Goal: Answer question/provide support

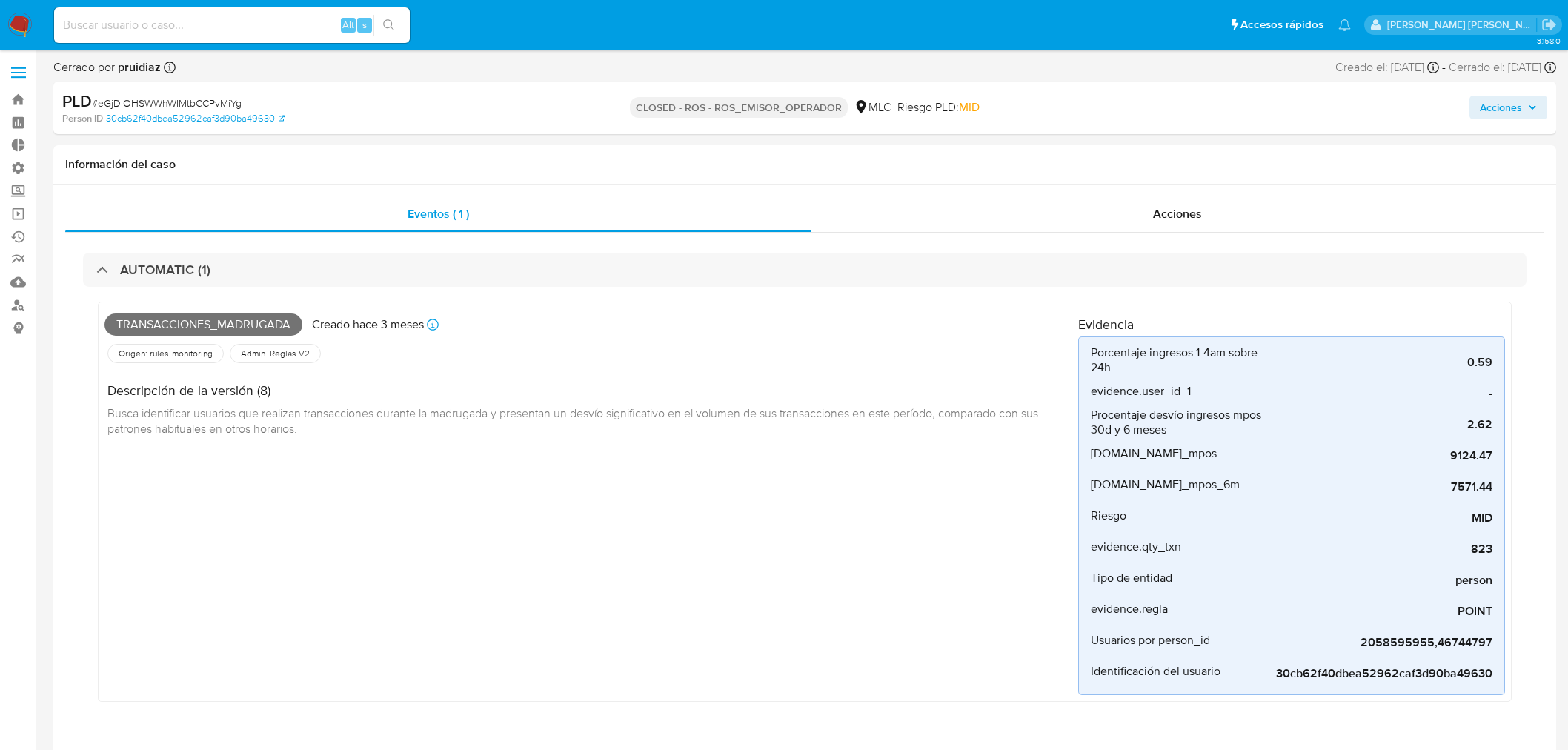
select select "10"
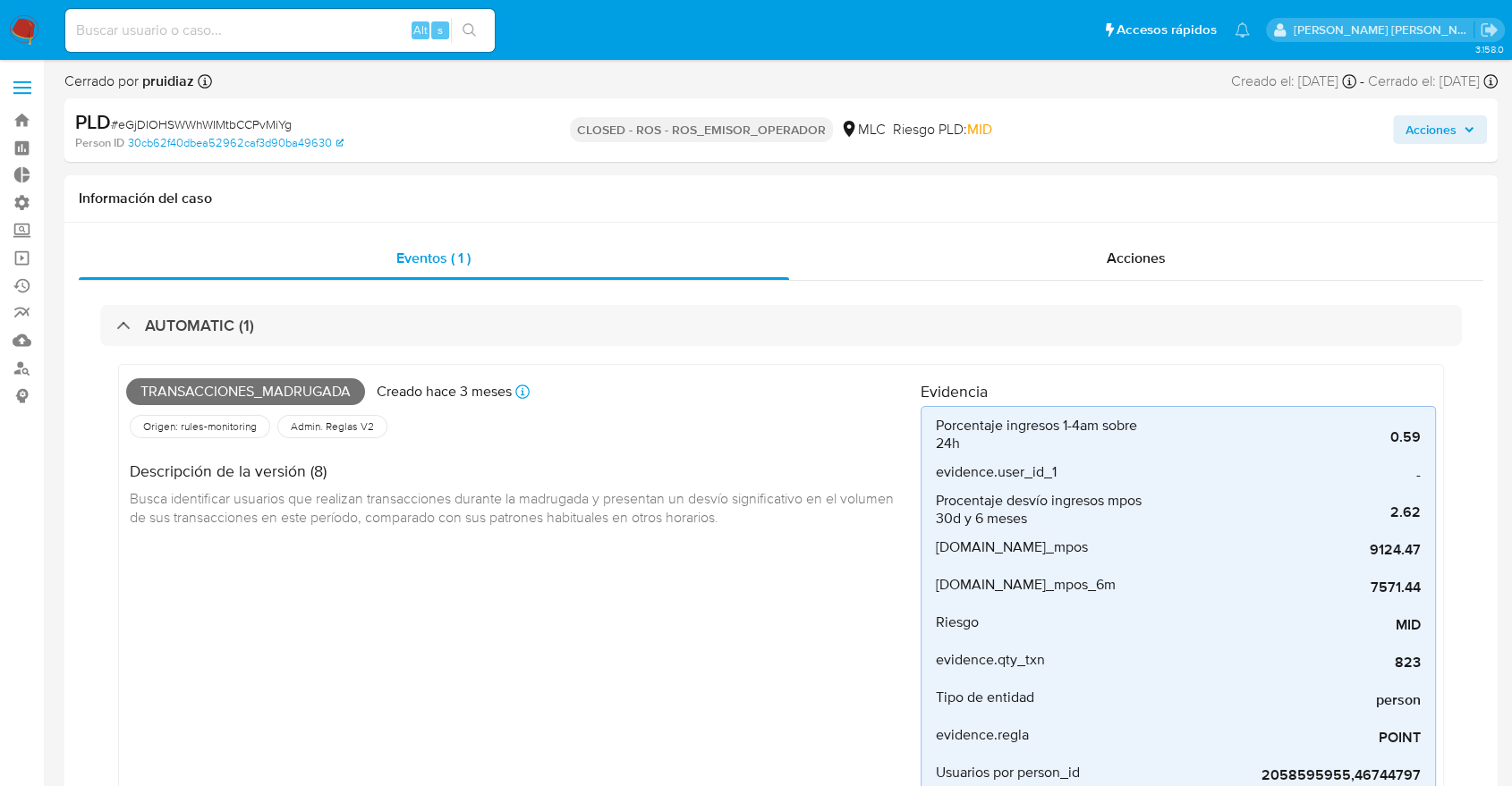
scroll to position [755, 0]
drag, startPoint x: 679, startPoint y: 127, endPoint x: 779, endPoint y: 141, distance: 101.0
click at [779, 141] on p "CLOSED - ROS - ROS_EMISOR_OPERADOR" at bounding box center [701, 130] width 263 height 25
drag, startPoint x: 678, startPoint y: 128, endPoint x: 794, endPoint y: 137, distance: 116.3
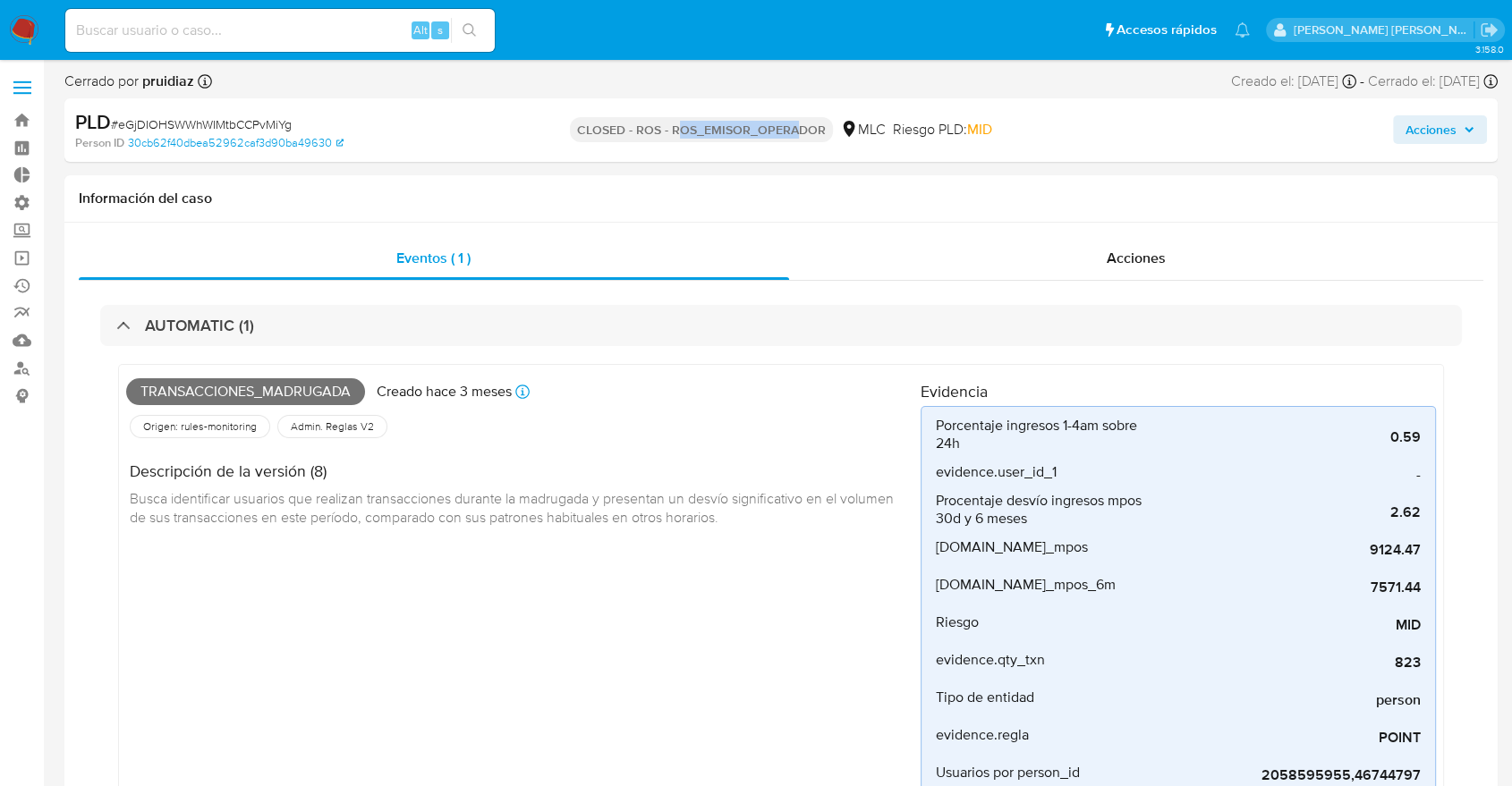
click at [794, 137] on p "CLOSED - ROS - ROS_EMISOR_OPERADOR" at bounding box center [701, 130] width 263 height 25
drag, startPoint x: 671, startPoint y: 128, endPoint x: 814, endPoint y: 136, distance: 143.2
click at [814, 136] on p "CLOSED - ROS - ROS_EMISOR_OPERADOR" at bounding box center [701, 130] width 263 height 25
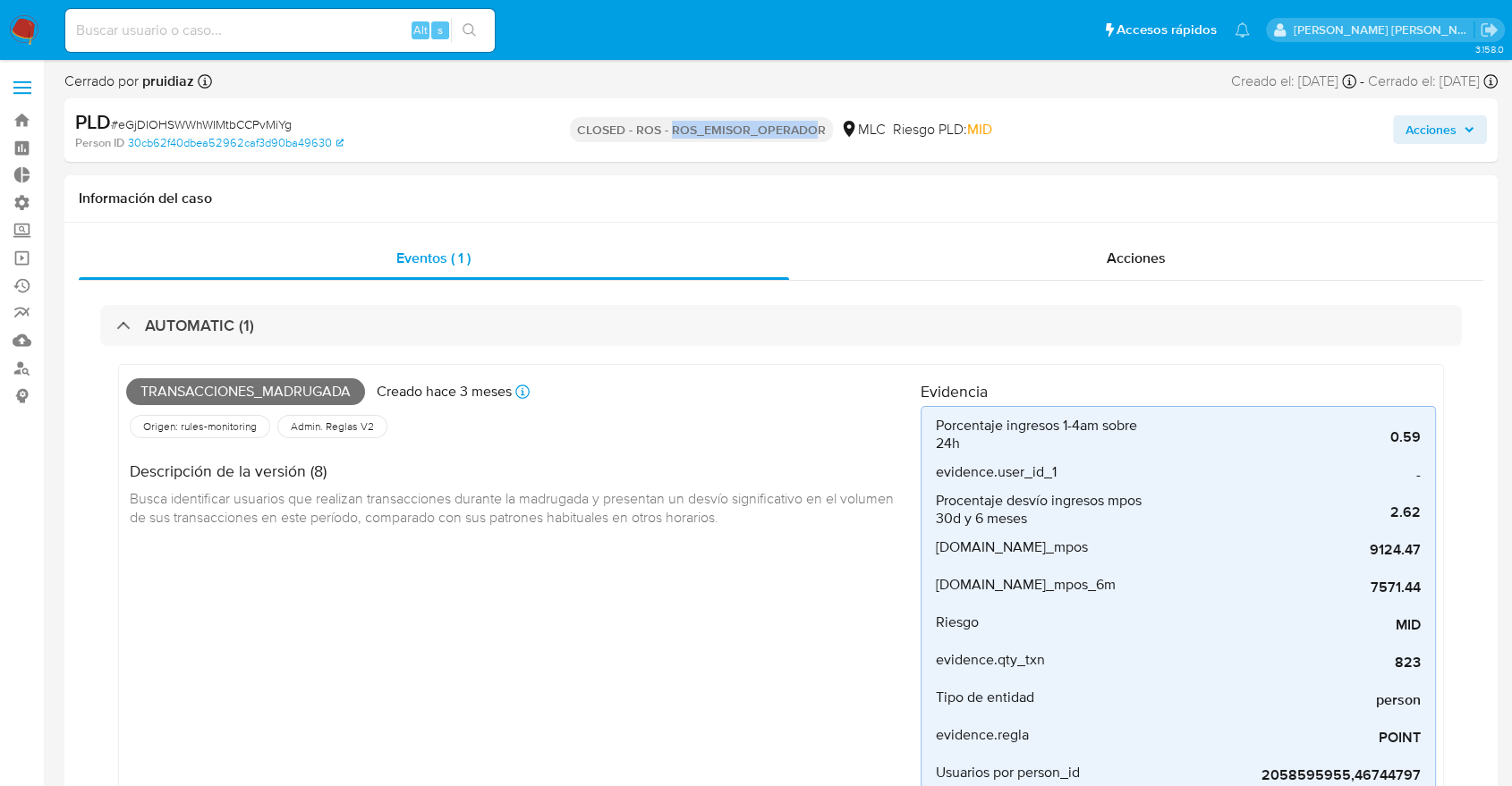
drag, startPoint x: 814, startPoint y: 136, endPoint x: 671, endPoint y: 135, distance: 143.0
click at [671, 135] on p "CLOSED - ROS - ROS_EMISOR_OPERADOR" at bounding box center [701, 130] width 263 height 25
click at [730, 132] on p "CLOSED - ROS - ROS_EMISOR_OPERADOR" at bounding box center [701, 130] width 263 height 25
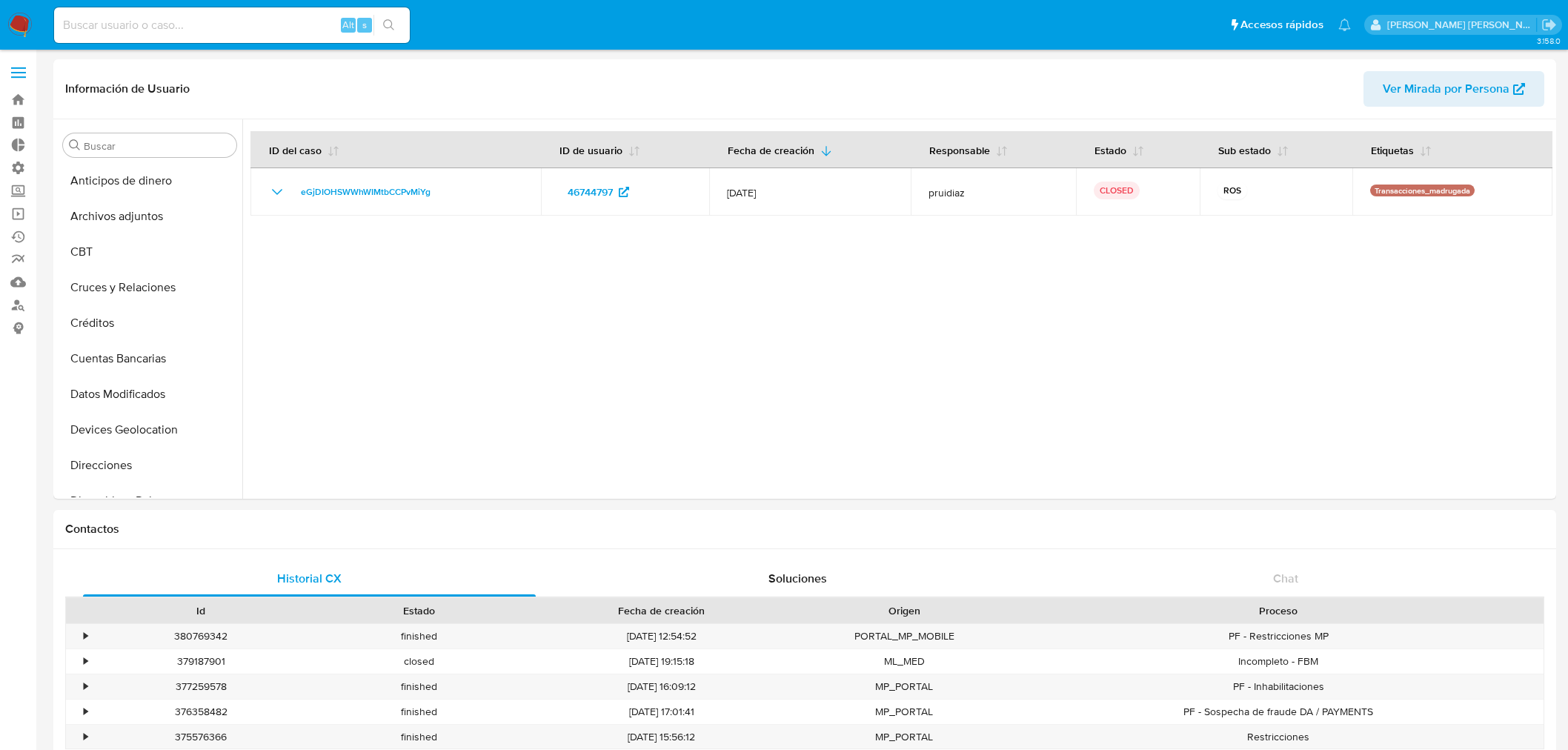
select select "10"
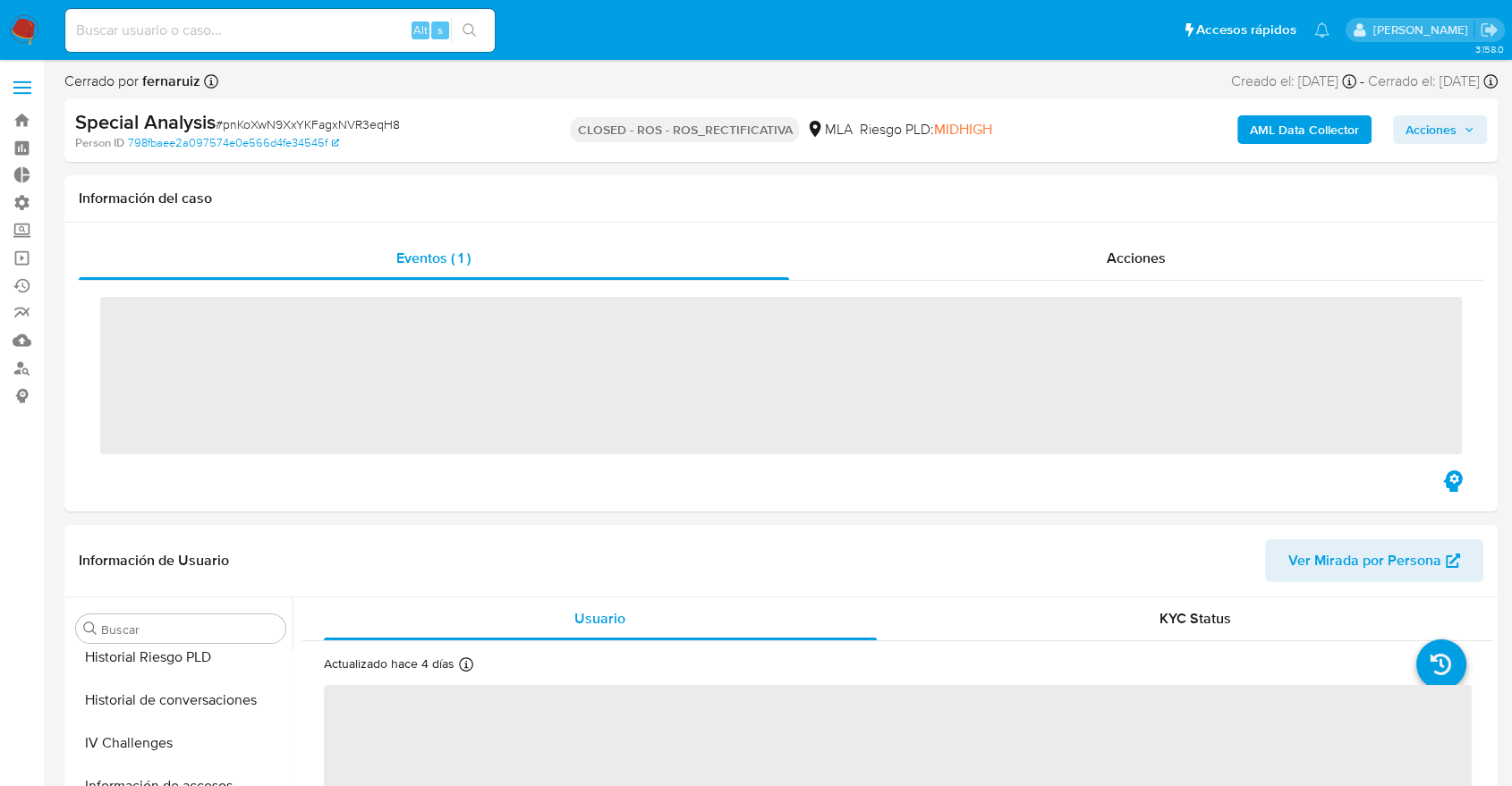
scroll to position [841, 0]
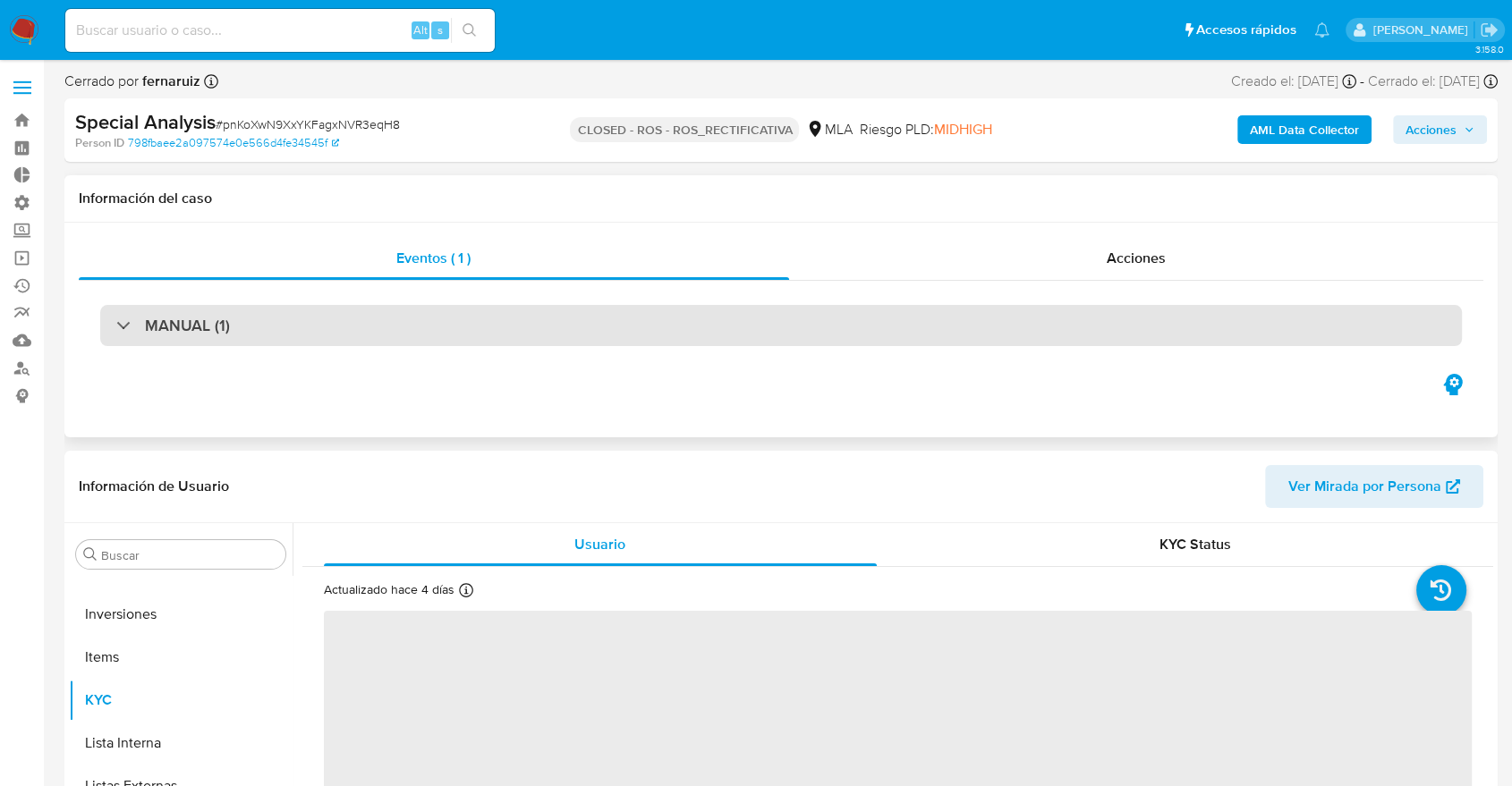
click at [222, 334] on h3 "MANUAL (1)" at bounding box center [188, 325] width 85 height 20
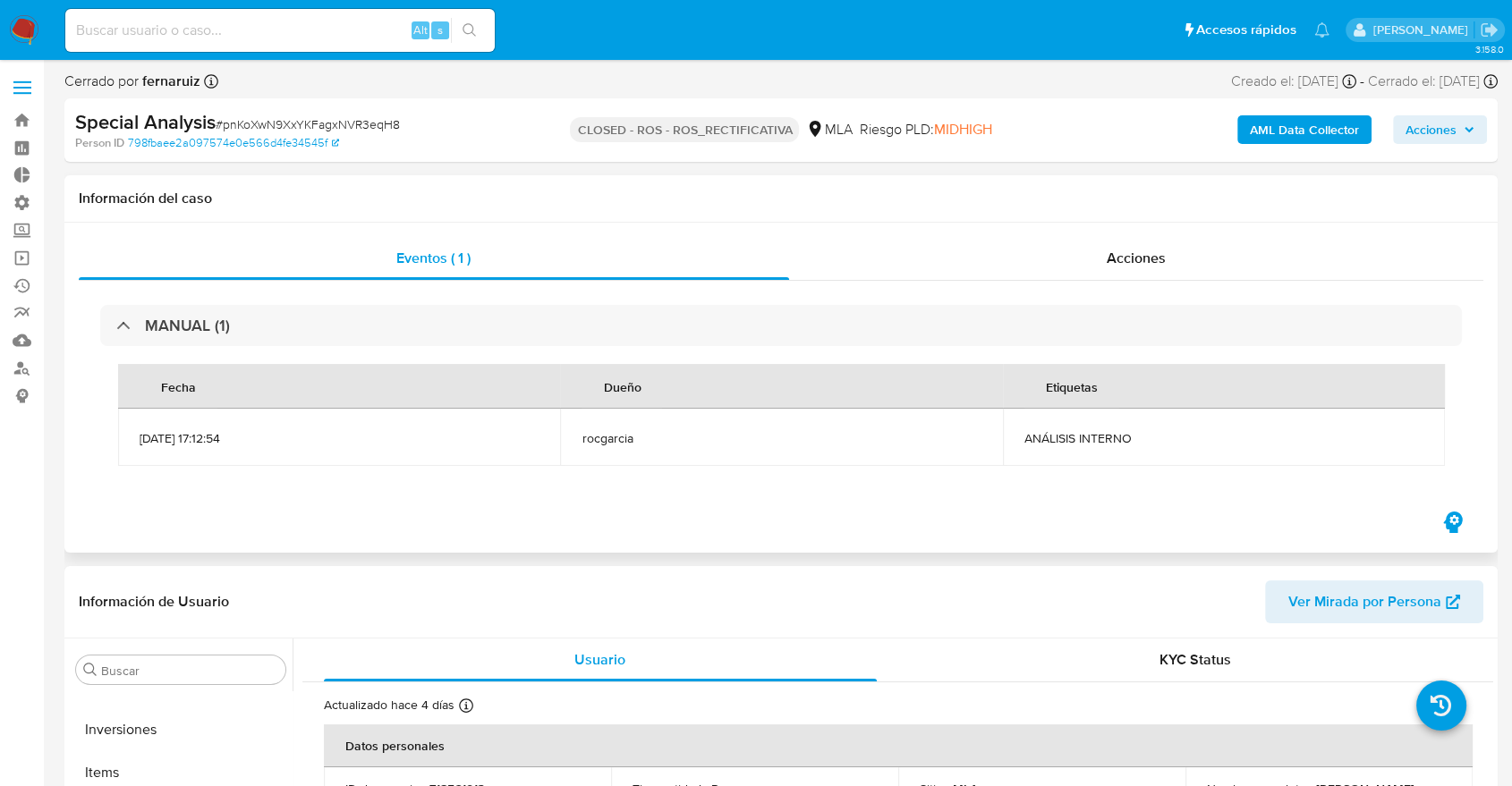
select select "10"
click at [1112, 262] on span "Acciones" at bounding box center [1136, 258] width 59 height 21
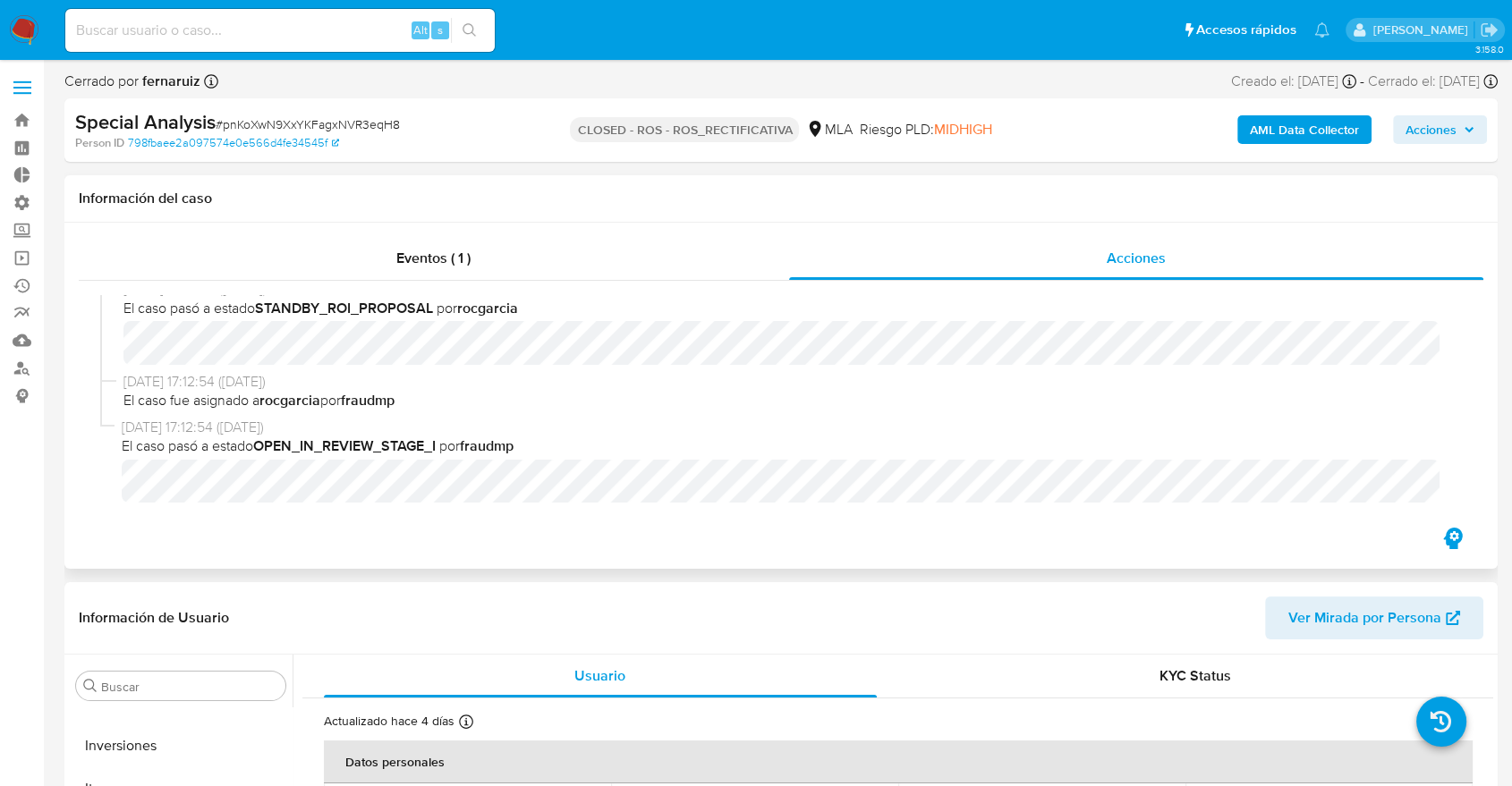
scroll to position [1120, 0]
